Goal: Task Accomplishment & Management: Use online tool/utility

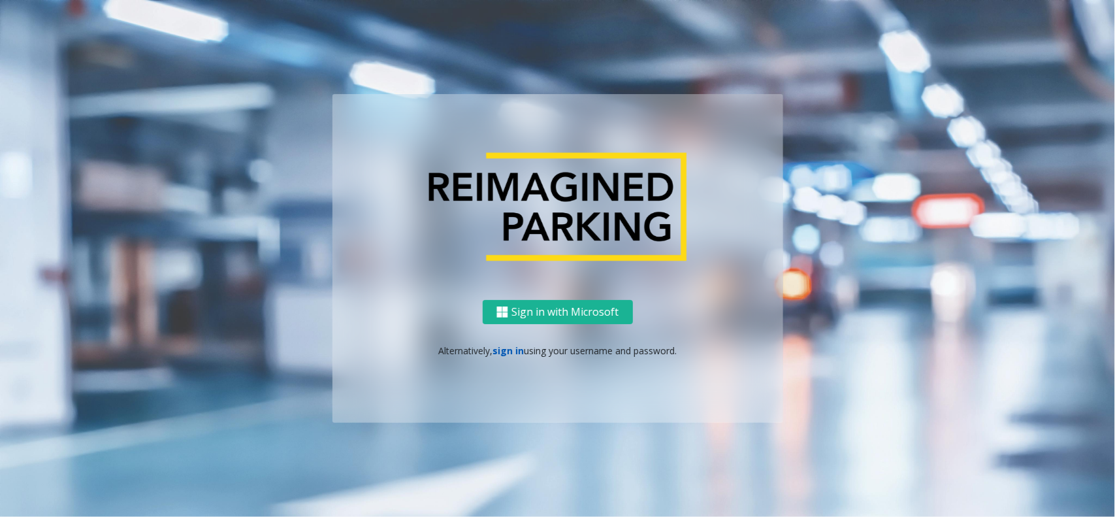
click at [514, 351] on link "sign in" at bounding box center [507, 350] width 31 height 12
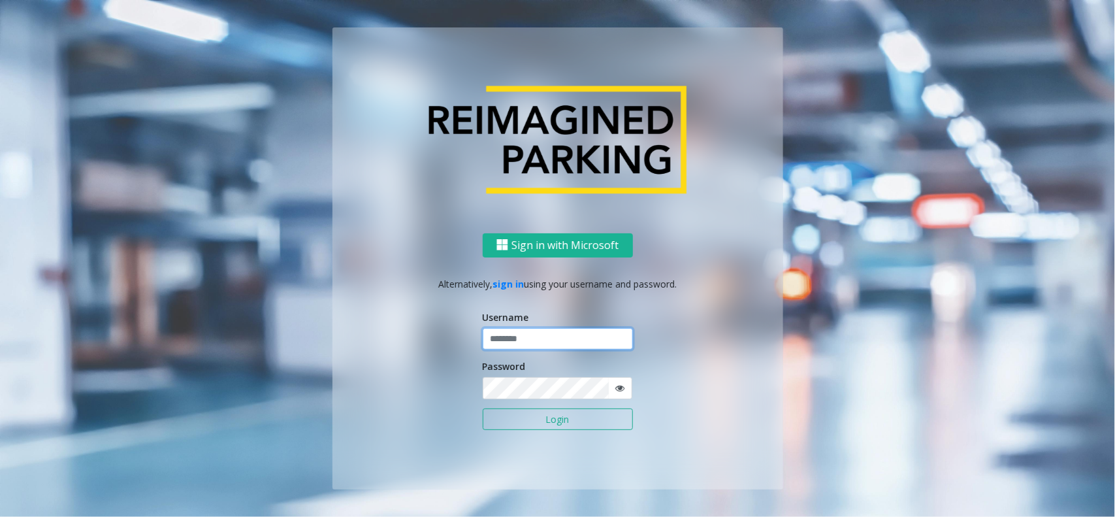
click at [515, 348] on input "text" at bounding box center [558, 339] width 150 height 22
type input "**********"
click at [519, 413] on button "Login" at bounding box center [558, 419] width 150 height 22
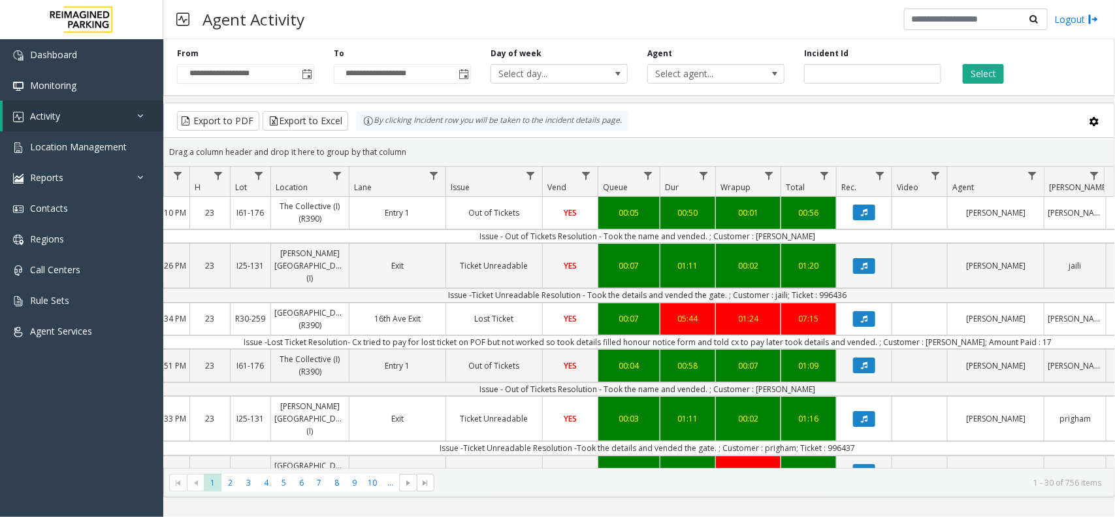
scroll to position [0, 152]
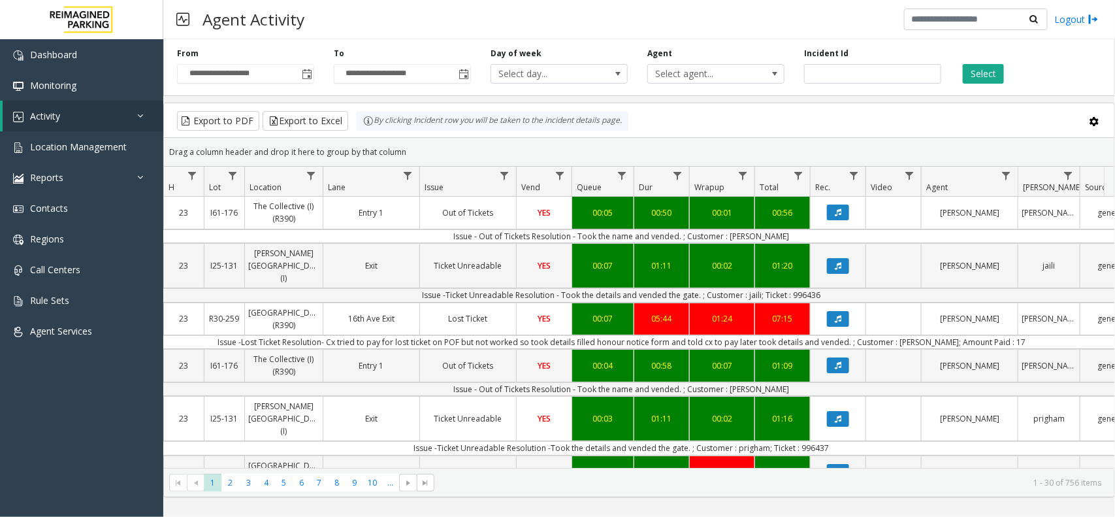
click at [990, 86] on div "**********" at bounding box center [639, 65] width 952 height 62
click at [990, 79] on button "Select" at bounding box center [983, 74] width 41 height 20
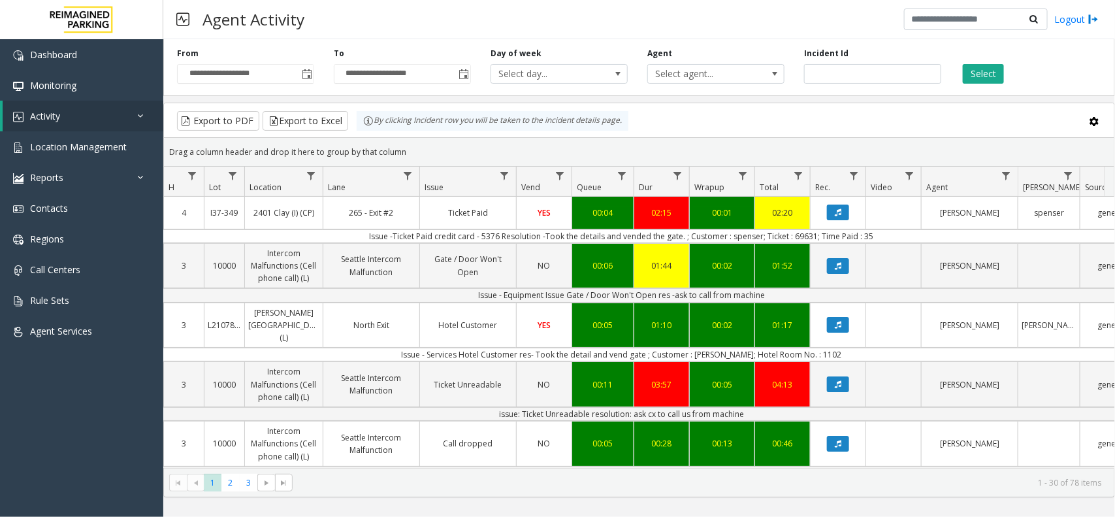
click at [652, 138] on kendo-grid-group-panel "Drag a column header and drop it here to group by that column" at bounding box center [639, 152] width 950 height 29
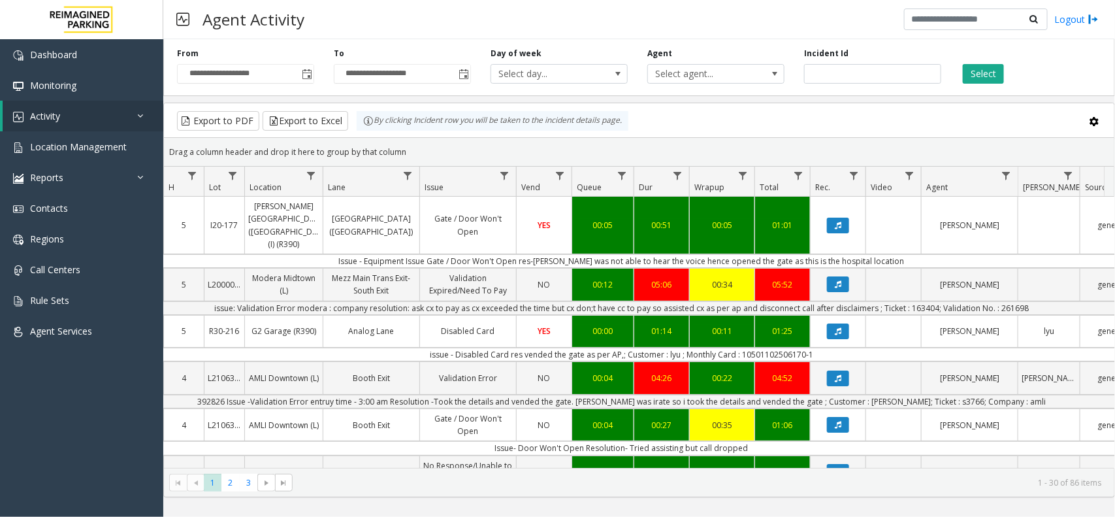
drag, startPoint x: 421, startPoint y: 159, endPoint x: 347, endPoint y: 131, distance: 79.6
click at [347, 131] on kendo-grid "Export to PDF Export to Excel By clicking Incident row you will be taken to the…" at bounding box center [639, 300] width 952 height 394
click at [409, 150] on div "Drag a column header and drop it here to group by that column" at bounding box center [639, 151] width 950 height 23
drag, startPoint x: 415, startPoint y: 164, endPoint x: 360, endPoint y: 129, distance: 65.8
click at [360, 129] on kendo-grid "Export to PDF Export to Excel By clicking Incident row you will be taken to the…" at bounding box center [639, 300] width 952 height 394
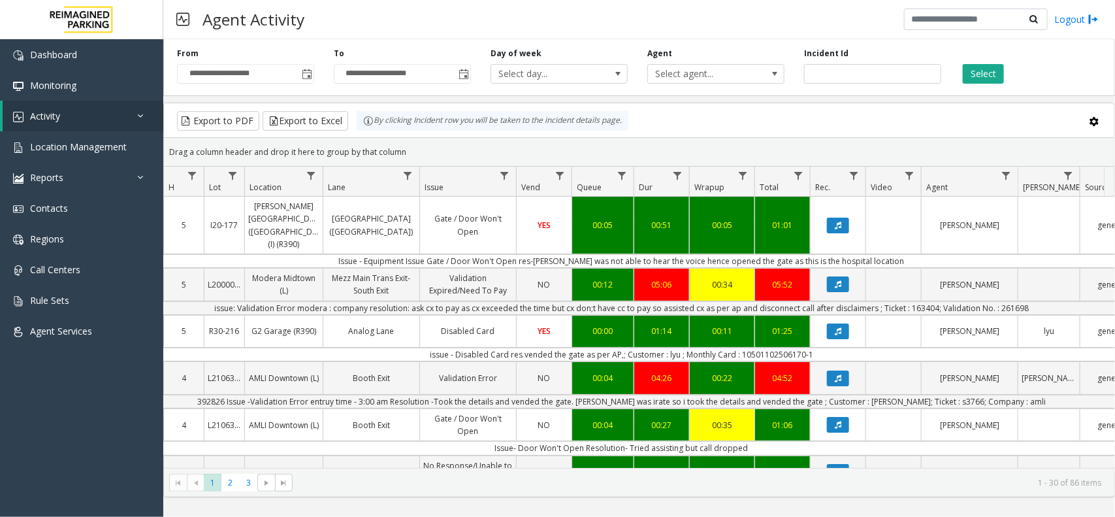
click at [413, 159] on div "Drag a column header and drop it here to group by that column" at bounding box center [639, 151] width 950 height 23
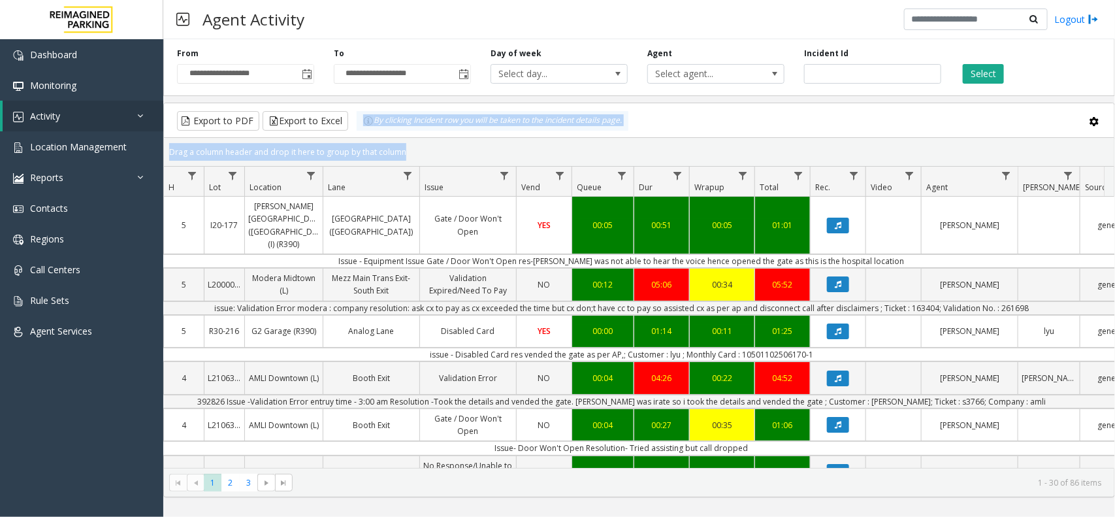
drag, startPoint x: 413, startPoint y: 159, endPoint x: 355, endPoint y: 135, distance: 62.9
click at [355, 135] on kendo-grid "Export to PDF Export to Excel By clicking Incident row you will be taken to the…" at bounding box center [639, 300] width 952 height 394
click at [410, 148] on div "Drag a column header and drop it here to group by that column" at bounding box center [639, 151] width 950 height 23
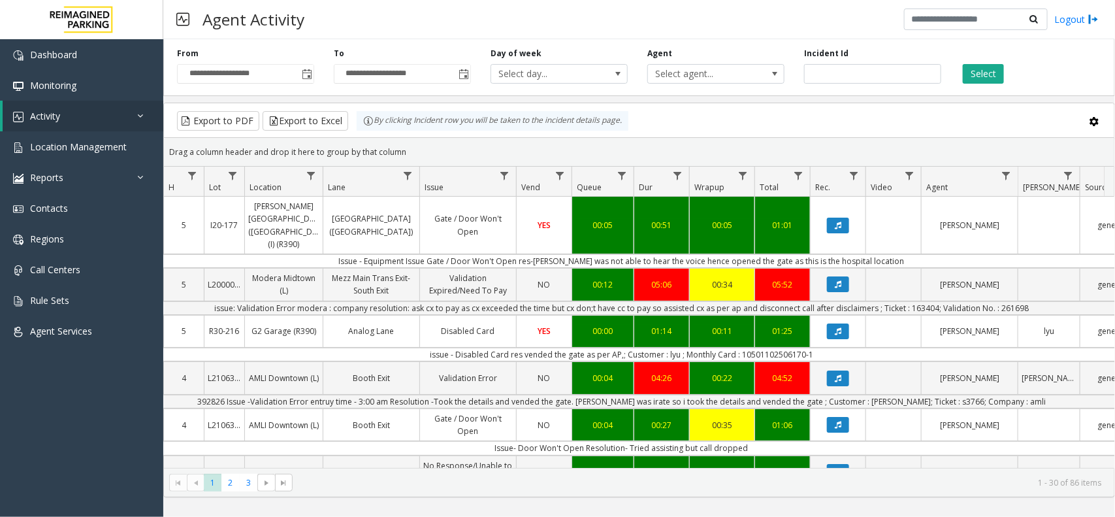
click at [363, 135] on kendo-grid "Export to PDF Export to Excel By clicking Incident row you will be taken to the…" at bounding box center [639, 300] width 952 height 394
click at [434, 155] on div "Drag a column header and drop it here to group by that column" at bounding box center [639, 151] width 950 height 23
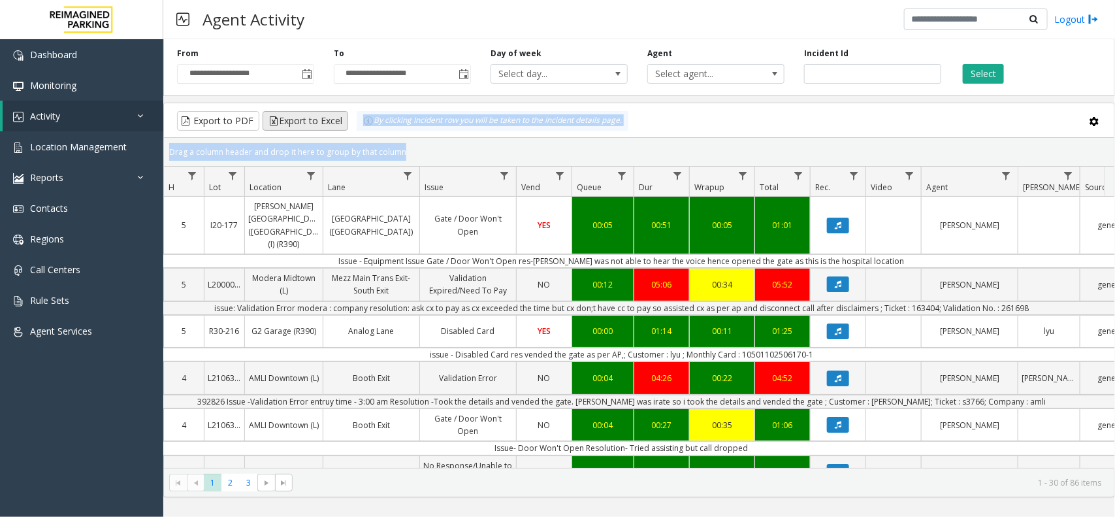
drag, startPoint x: 434, startPoint y: 155, endPoint x: 345, endPoint y: 122, distance: 95.5
click at [345, 122] on kendo-grid "Export to PDF Export to Excel By clicking Incident row you will be taken to the…" at bounding box center [639, 300] width 952 height 394
click at [422, 153] on div "Drag a column header and drop it here to group by that column" at bounding box center [639, 151] width 950 height 23
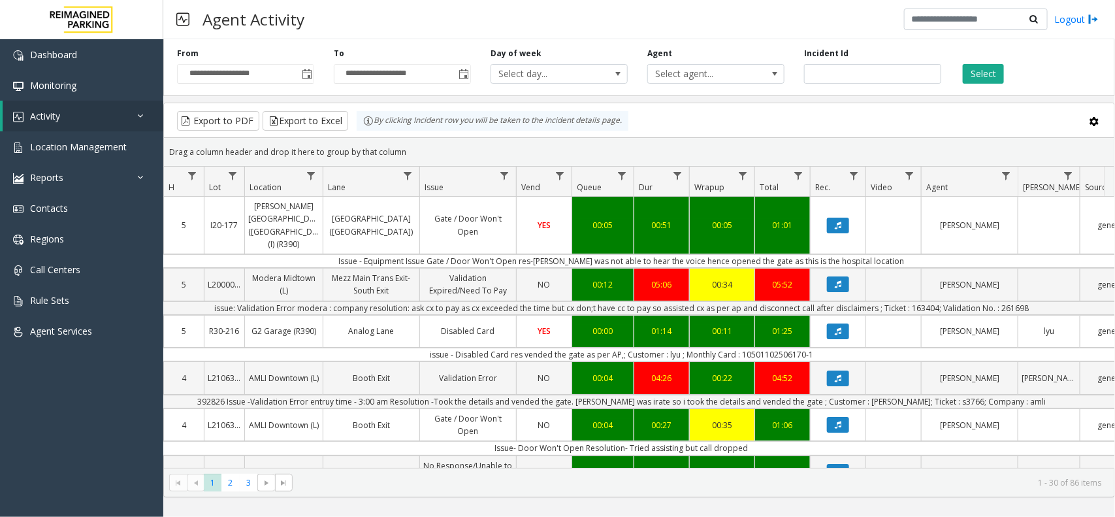
click at [716, 108] on kendo-grid-toolbar "Export to PDF Export to Excel By clicking Incident row you will be taken to the…" at bounding box center [639, 120] width 950 height 35
